Goal: Transaction & Acquisition: Book appointment/travel/reservation

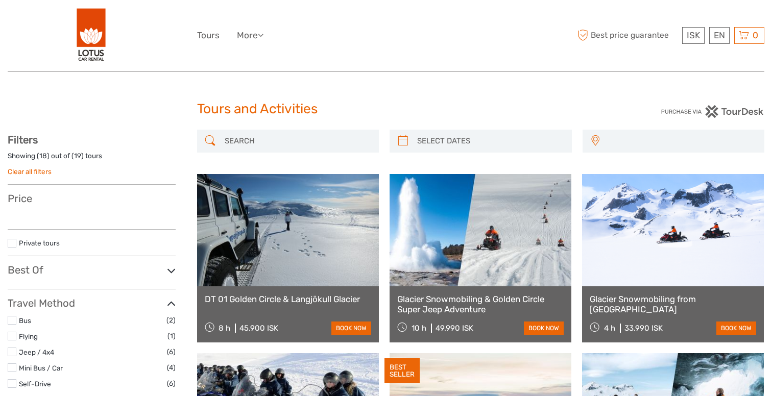
select select
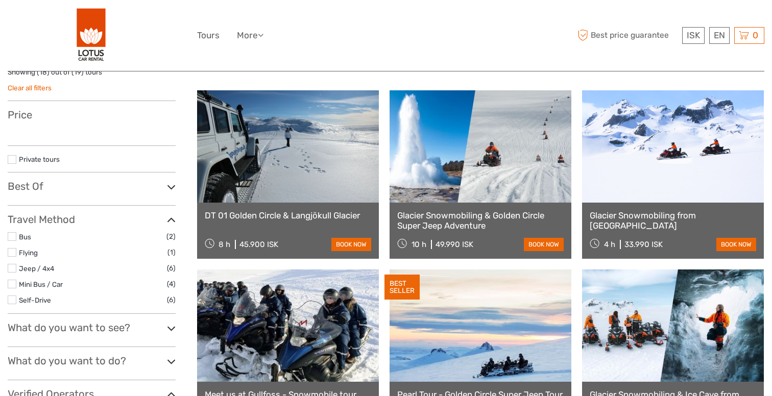
select select
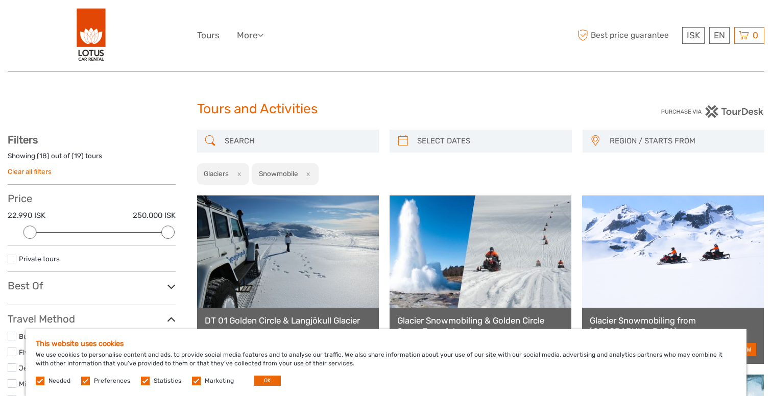
type input "09/09/2025"
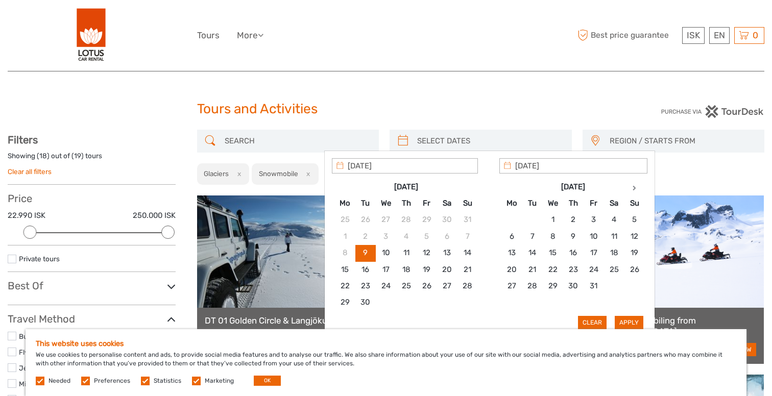
click at [526, 138] on input "search" at bounding box center [490, 141] width 154 height 18
click at [636, 185] on th at bounding box center [634, 187] width 20 height 16
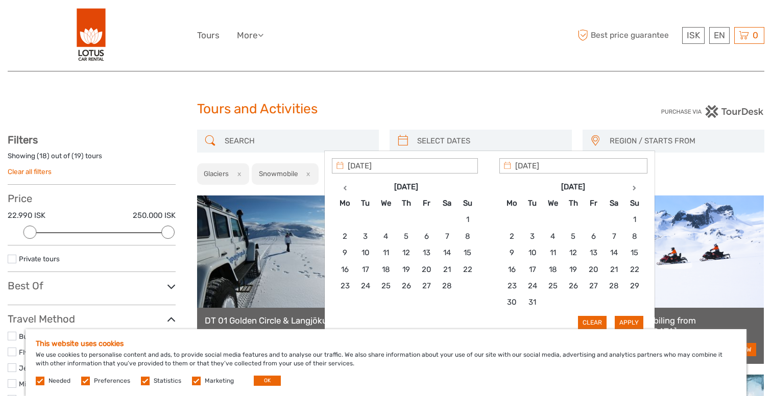
click at [636, 185] on th at bounding box center [634, 187] width 20 height 16
type input "05/04/2026"
type input "12/04/2026"
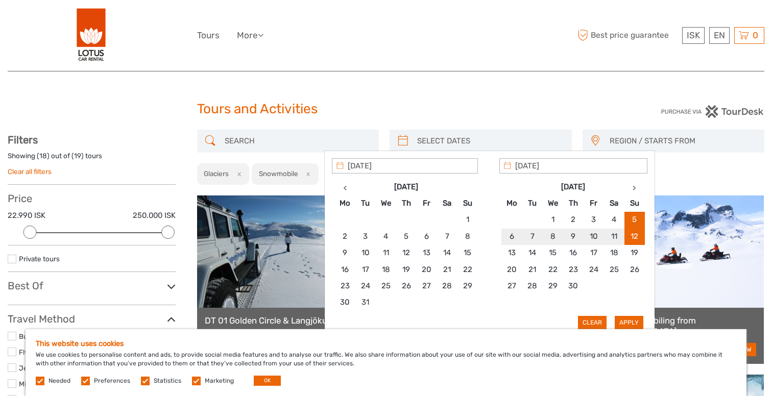
type input "05/04/2026"
click at [629, 317] on button "Apply" at bounding box center [629, 322] width 29 height 13
type input "05/04/2026 - 12/04/2026"
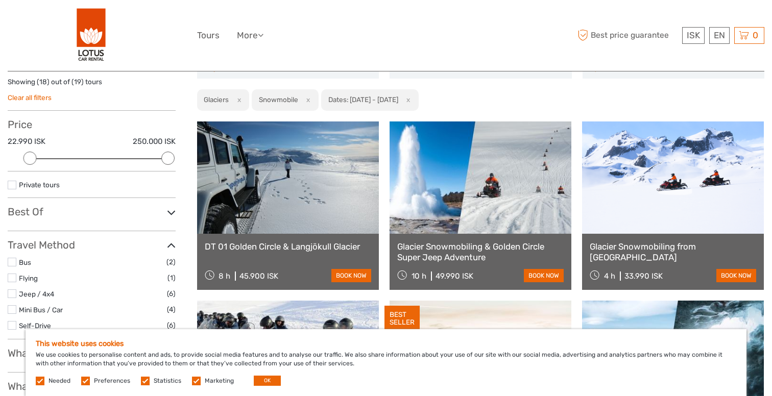
scroll to position [77, 0]
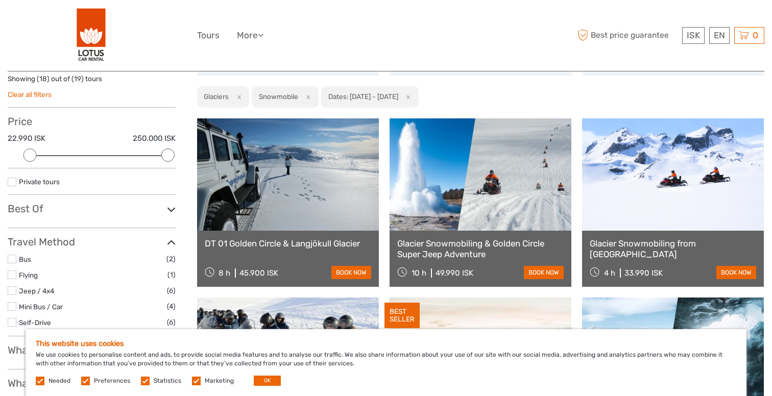
click at [254, 386] on div "This website uses cookies We use cookies to personalise content and ads, to pro…" at bounding box center [386, 362] width 721 height 67
click at [257, 384] on button "OK" at bounding box center [267, 381] width 27 height 10
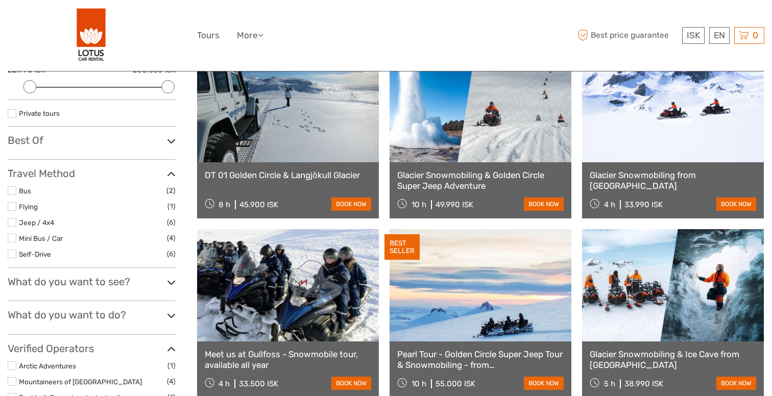
scroll to position [152, 0]
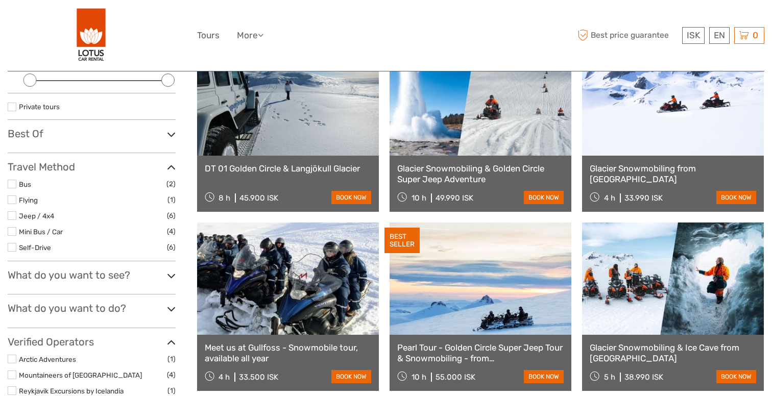
click at [525, 167] on link "Glacier Snowmobiling & Golden Circle Super Jeep Adventure" at bounding box center [480, 173] width 166 height 21
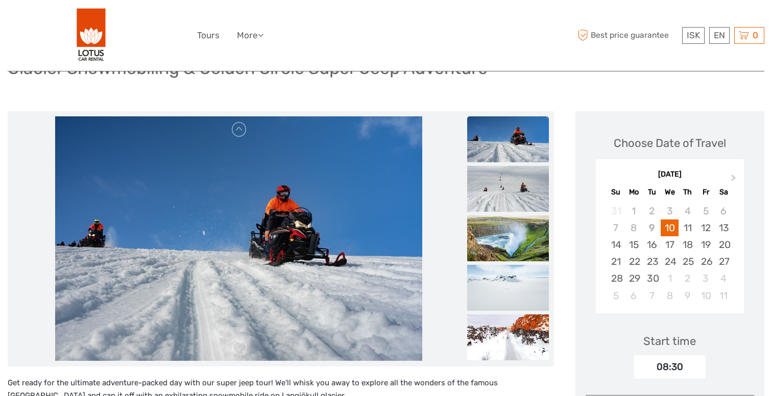
scroll to position [107, 0]
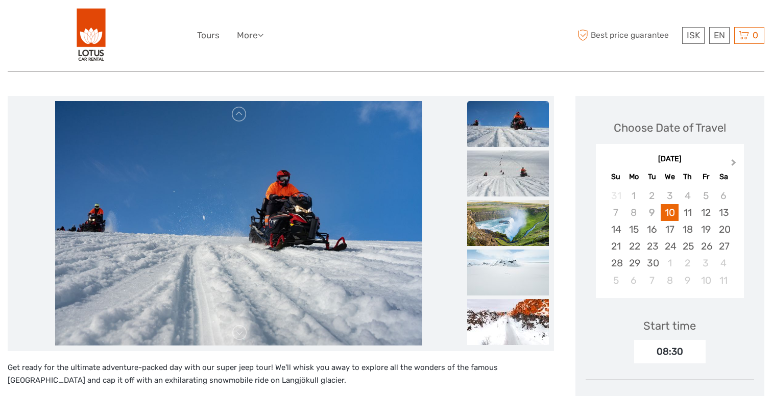
click at [733, 163] on span "Next Month" at bounding box center [733, 164] width 0 height 15
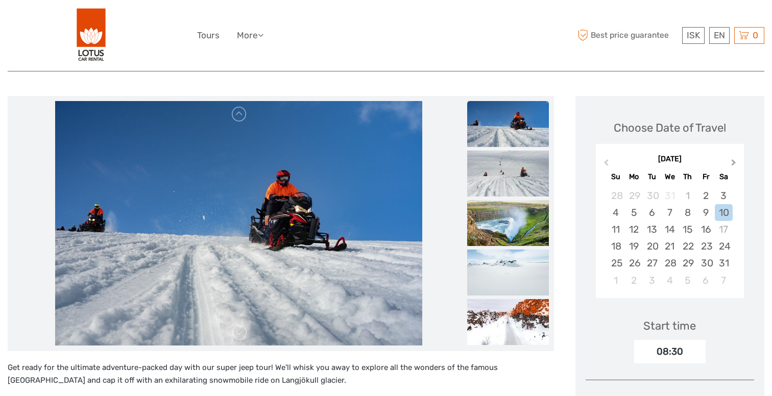
click at [733, 163] on span "Next Month" at bounding box center [733, 164] width 0 height 15
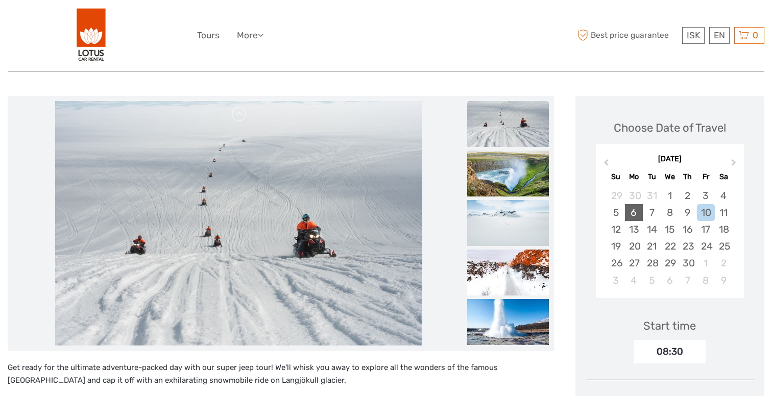
click at [637, 212] on div "6" at bounding box center [634, 212] width 18 height 17
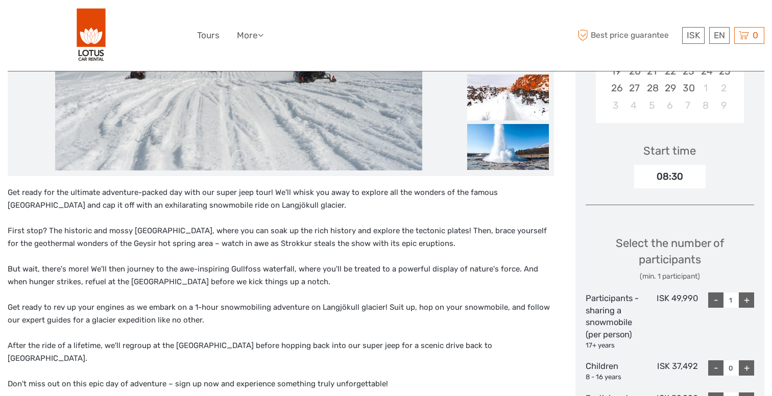
scroll to position [313, 0]
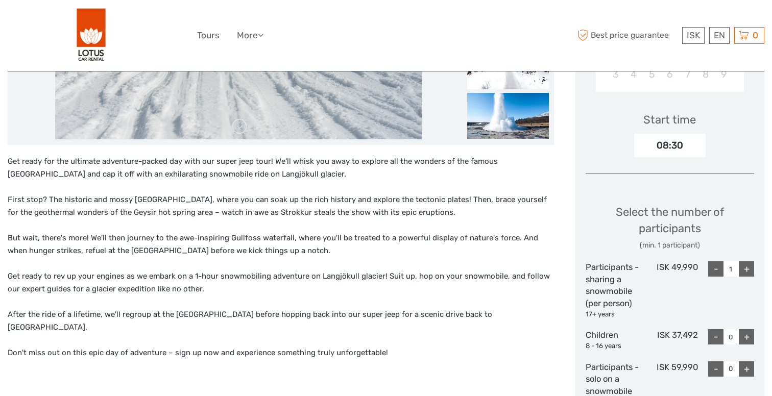
click at [747, 268] on div "+" at bounding box center [746, 268] width 15 height 15
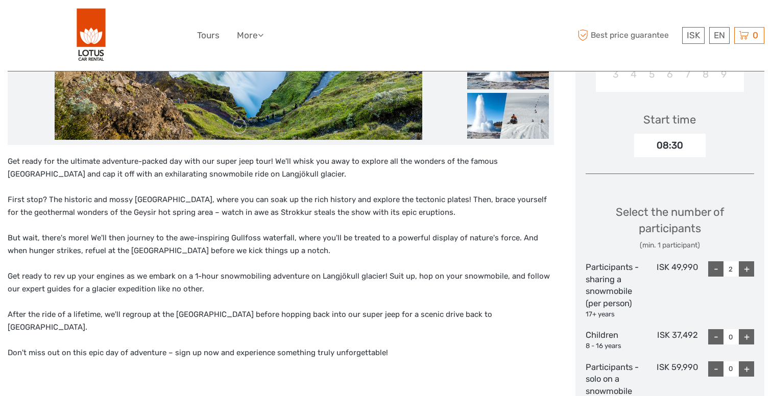
click at [716, 269] on div "-" at bounding box center [715, 268] width 15 height 15
type input "1"
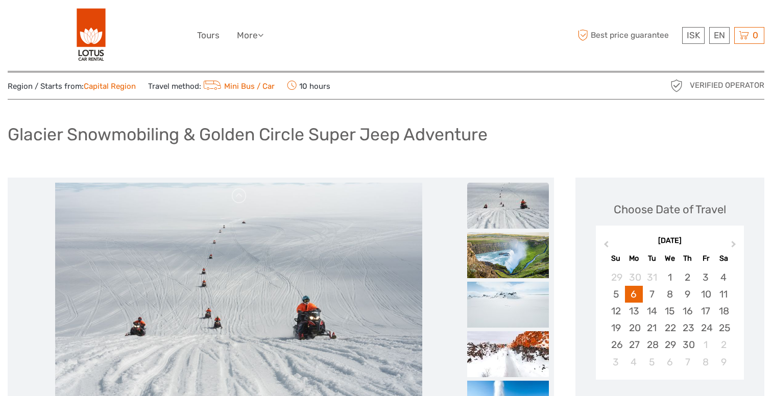
scroll to position [0, 0]
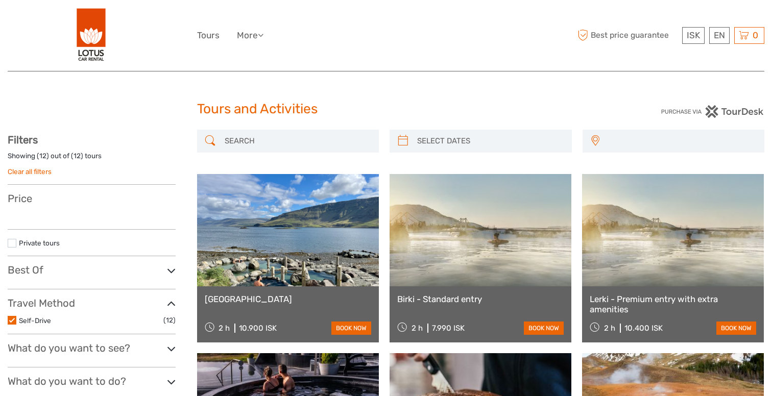
select select
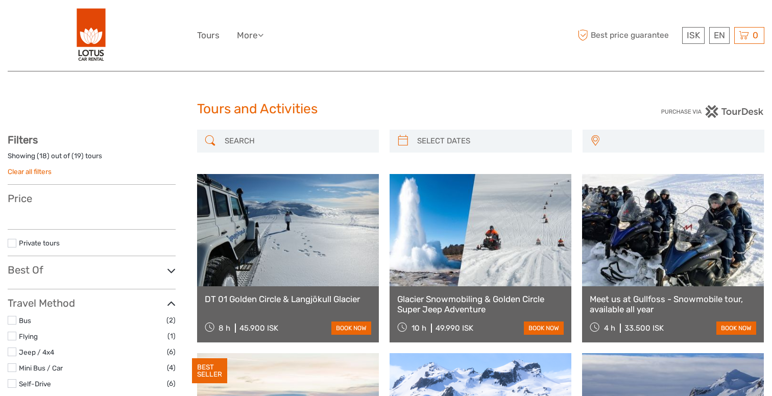
select select
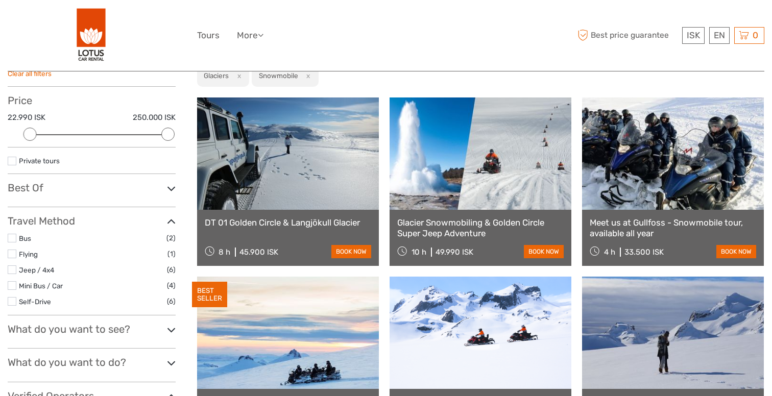
scroll to position [107, 0]
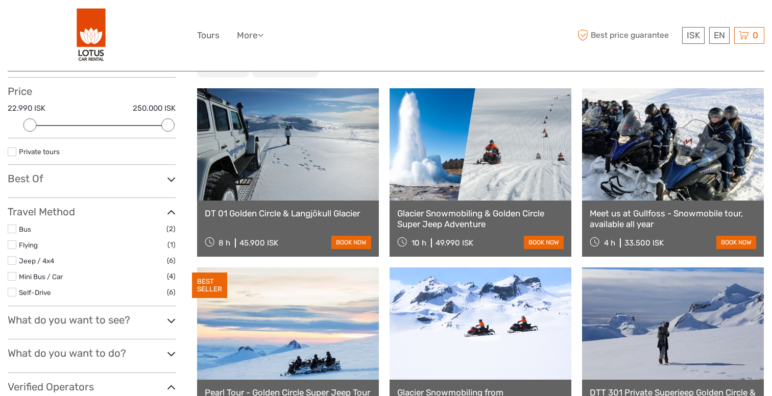
click at [465, 215] on link "Glacier Snowmobiling & Golden Circle Super Jeep Adventure" at bounding box center [480, 218] width 166 height 21
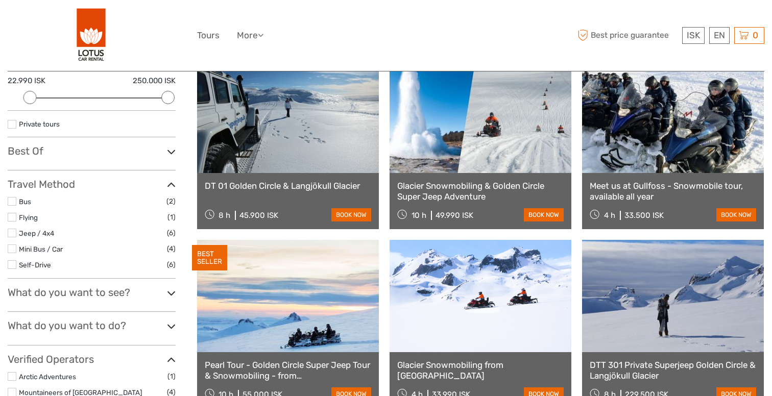
scroll to position [139, 0]
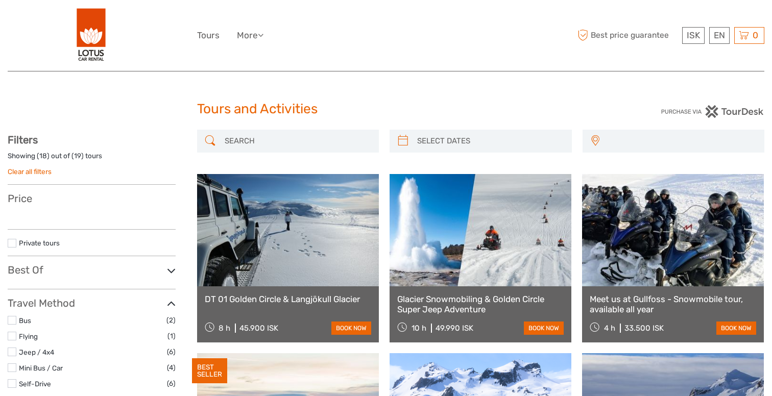
select select
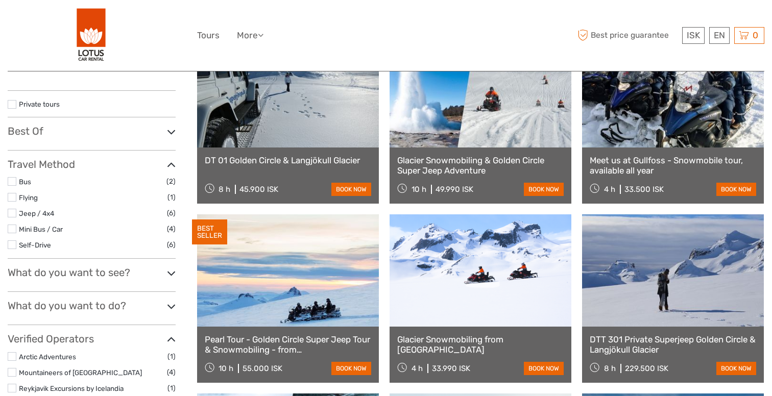
select select
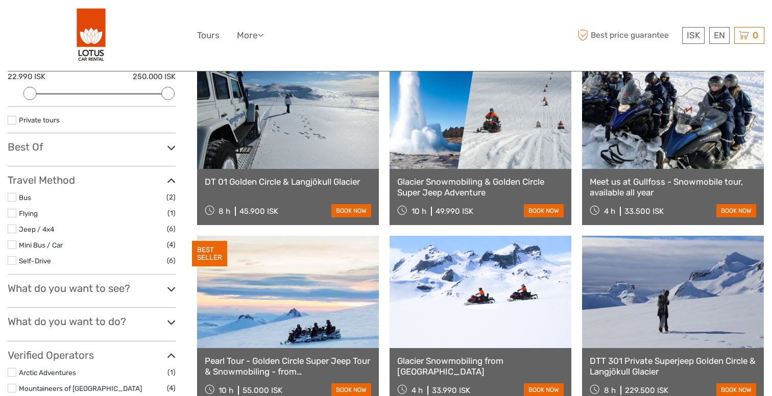
scroll to position [0, 0]
click at [663, 176] on div "Meet us at Gullfoss - Snowmobile tour, available all year 4 h 33.500 ISK book n…" at bounding box center [673, 197] width 182 height 56
click at [655, 188] on link "Meet us at Gullfoss - Snowmobile tour, available all year" at bounding box center [673, 187] width 166 height 21
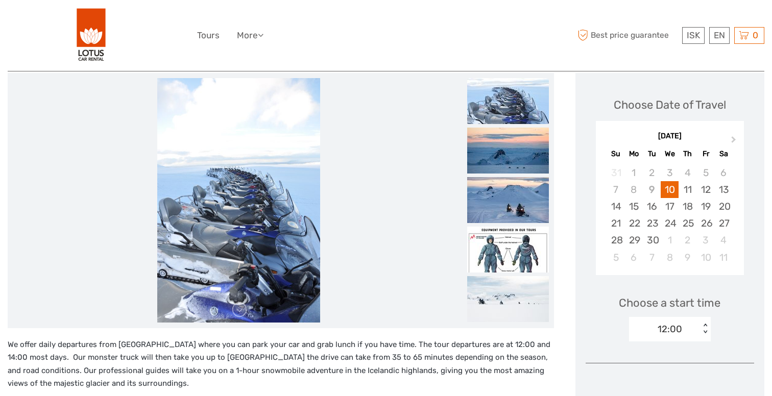
scroll to position [134, 0]
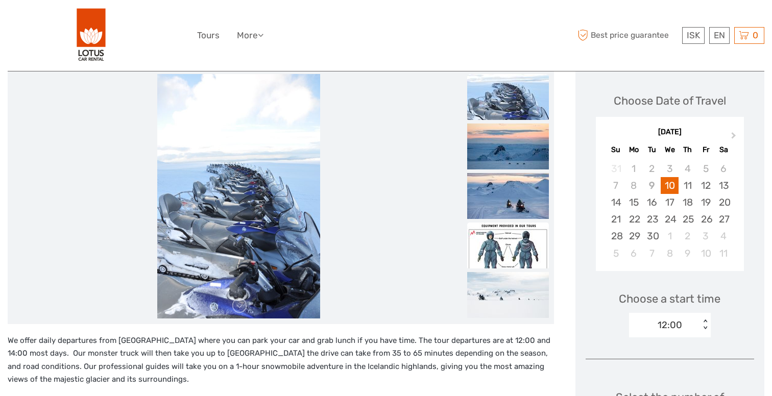
click at [508, 243] on img at bounding box center [508, 246] width 82 height 46
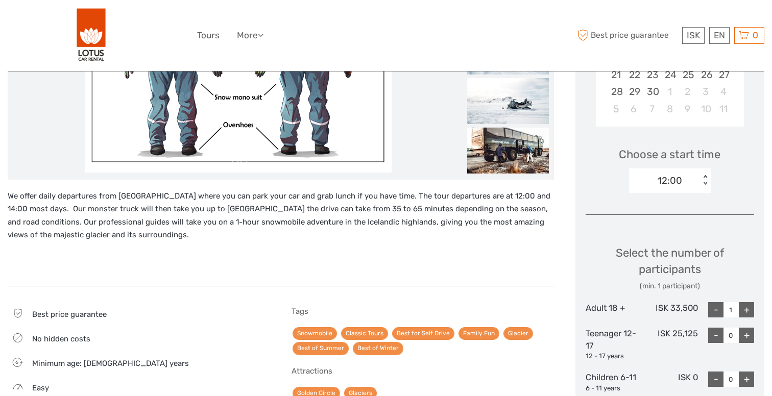
scroll to position [284, 0]
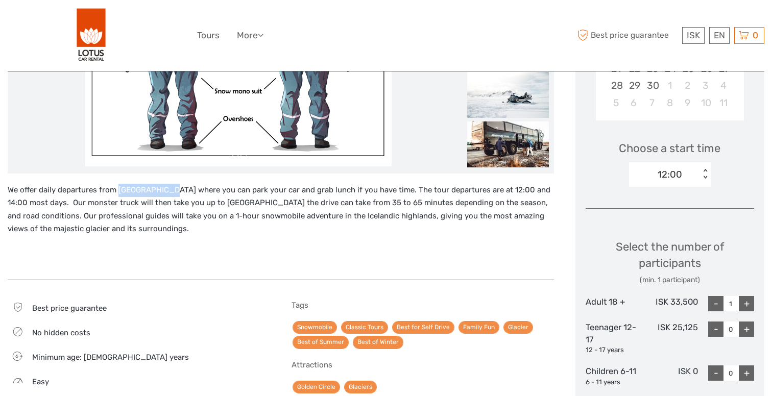
drag, startPoint x: 116, startPoint y: 188, endPoint x: 162, endPoint y: 190, distance: 46.5
click at [162, 190] on p "We offer daily departures from Gullfoss Café where you can park your car and gr…" at bounding box center [281, 210] width 546 height 52
copy p "Gullfoss Café"
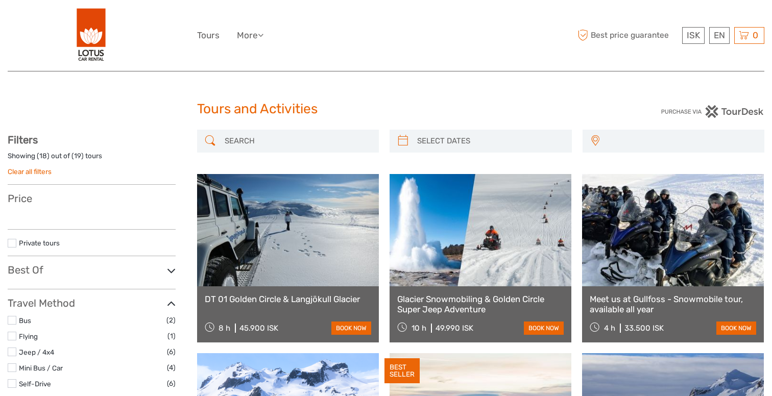
select select
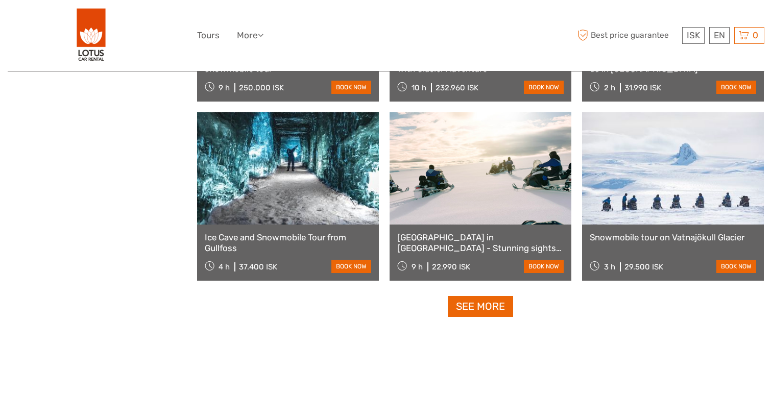
scroll to position [979, 0]
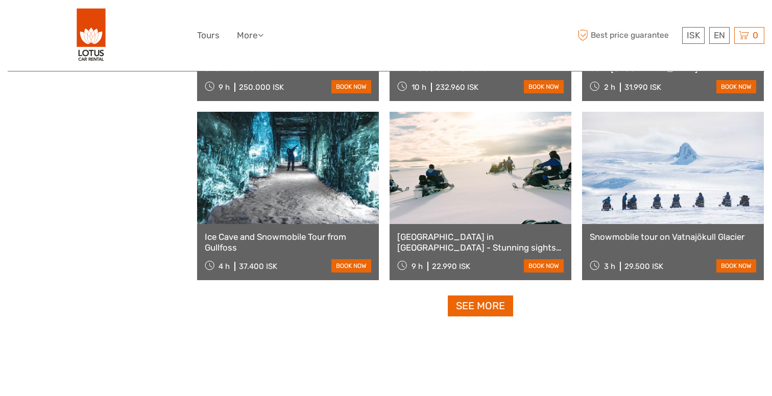
click at [264, 236] on link "Ice Cave and Snowmobile Tour from Gullfoss" at bounding box center [288, 242] width 166 height 21
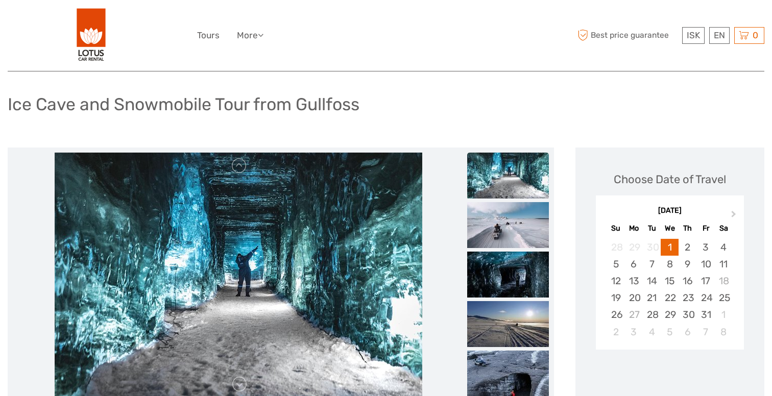
scroll to position [108, 0]
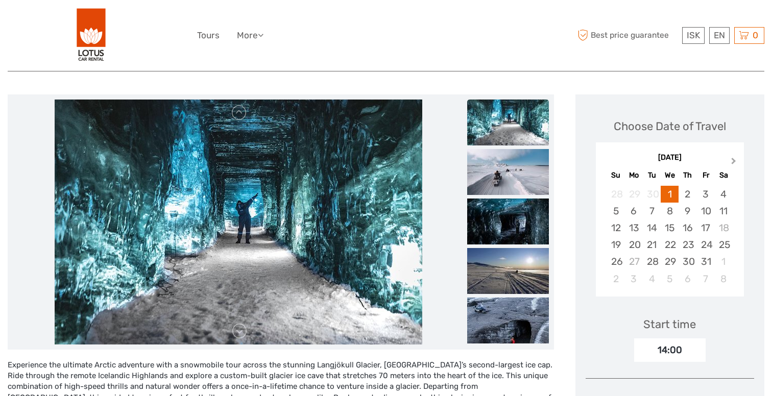
click at [730, 158] on button "Next Month" at bounding box center [734, 163] width 16 height 16
click at [733, 158] on span "Next Month" at bounding box center [733, 163] width 0 height 15
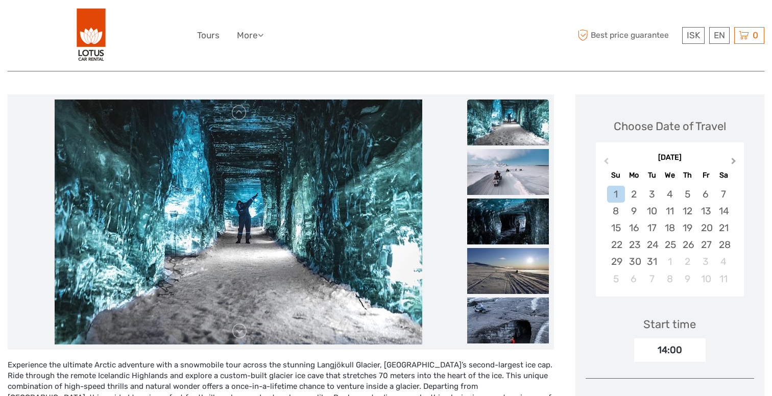
click at [733, 158] on span "Next Month" at bounding box center [733, 163] width 0 height 15
click at [653, 210] on div "7" at bounding box center [652, 211] width 18 height 17
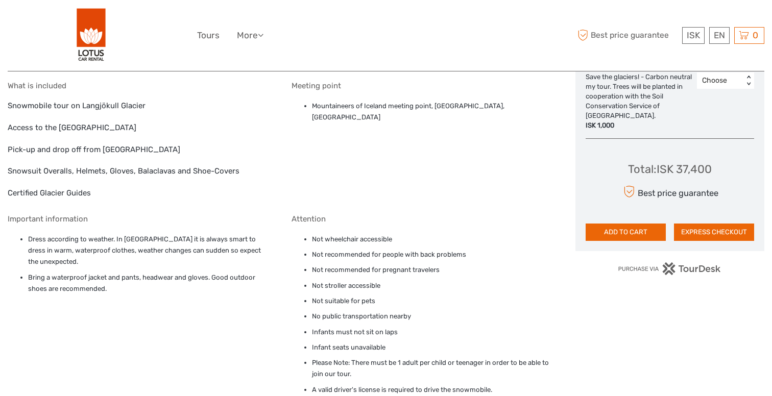
scroll to position [616, 0]
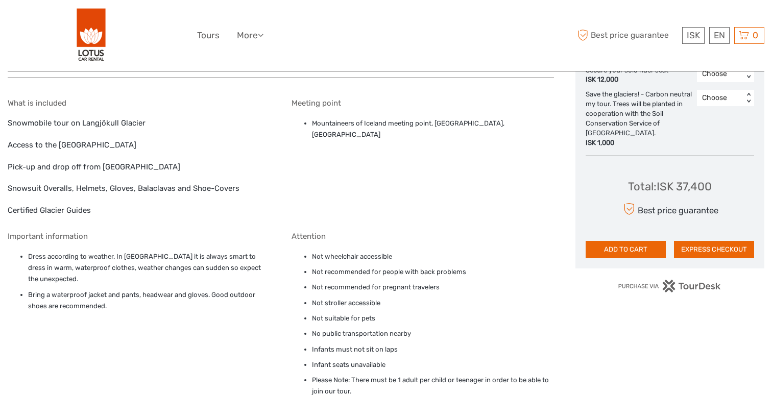
click at [116, 154] on div "What is included Snowmobile tour on Langjökull Glacier Access to the Ice Cave P…" at bounding box center [139, 158] width 262 height 118
copy div "Gullfoss"
